Goal: Check status

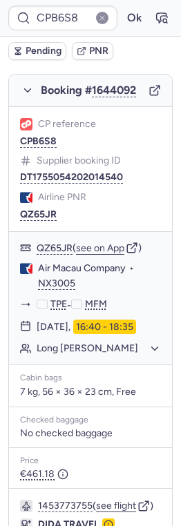
scroll to position [227, 0]
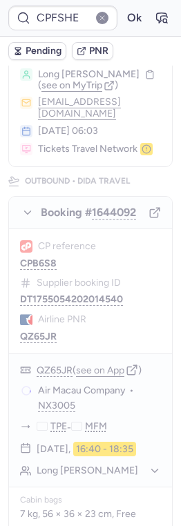
type input "CPB6S8"
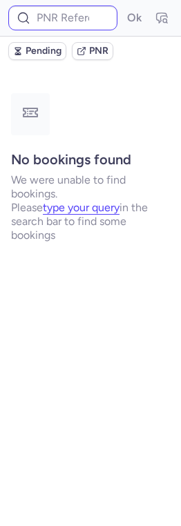
scroll to position [0, 0]
type input "CPB6S8"
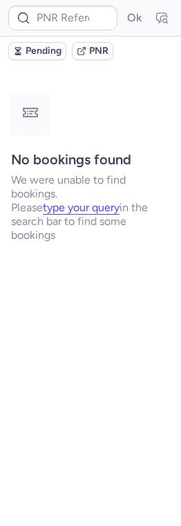
type input "CP4HH9"
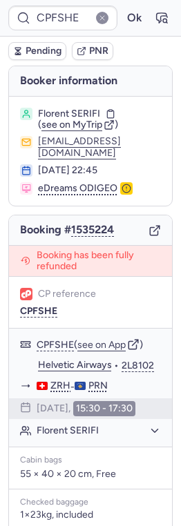
type input "CPKWKM"
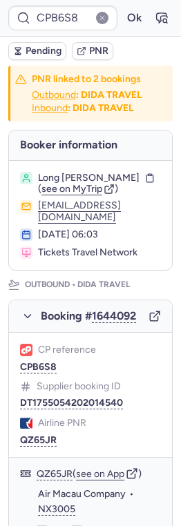
type input "CPKKWX"
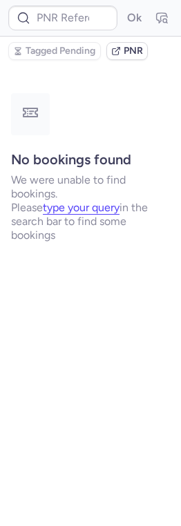
type input "CPFSHE"
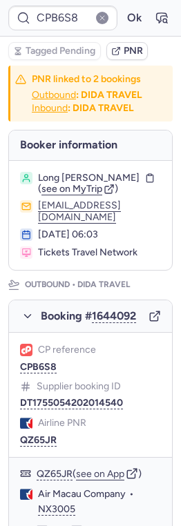
type input "CPKWKM"
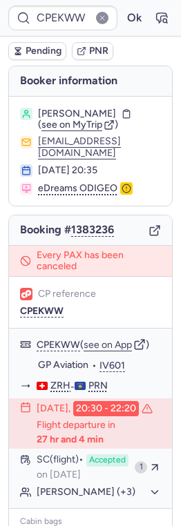
type input "CPKWKM"
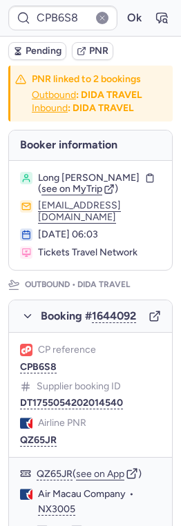
type input "CPKKWX"
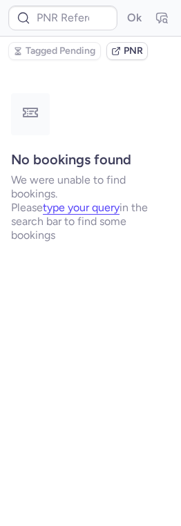
type input "CPKKWX"
type input "CPFSHE"
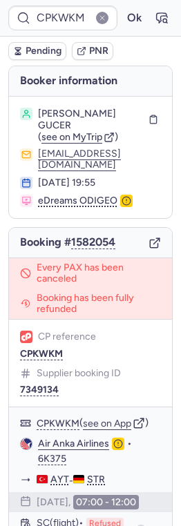
type input "CP4HH9"
